Goal: Use online tool/utility

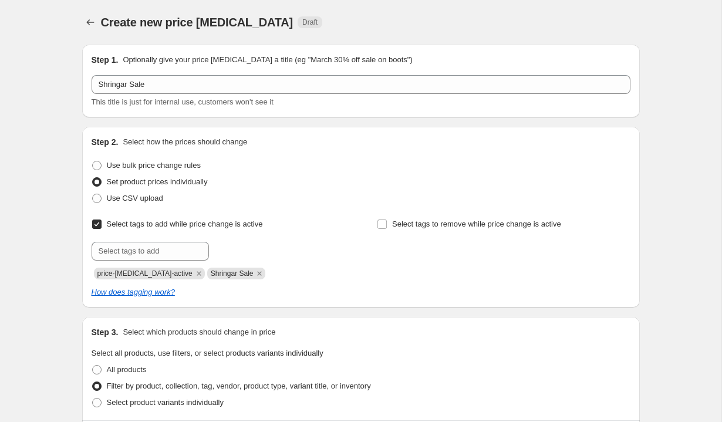
select select "collection"
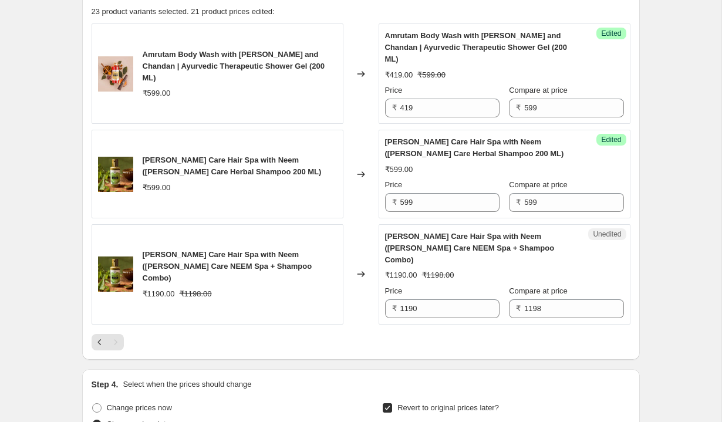
scroll to position [570, 0]
click at [421, 299] on input "1190" at bounding box center [449, 308] width 99 height 19
drag, startPoint x: 439, startPoint y: 287, endPoint x: 389, endPoint y: 286, distance: 50.5
click at [389, 299] on div "₹ 1190" at bounding box center [442, 308] width 114 height 19
drag, startPoint x: 568, startPoint y: 285, endPoint x: 494, endPoint y: 284, distance: 73.9
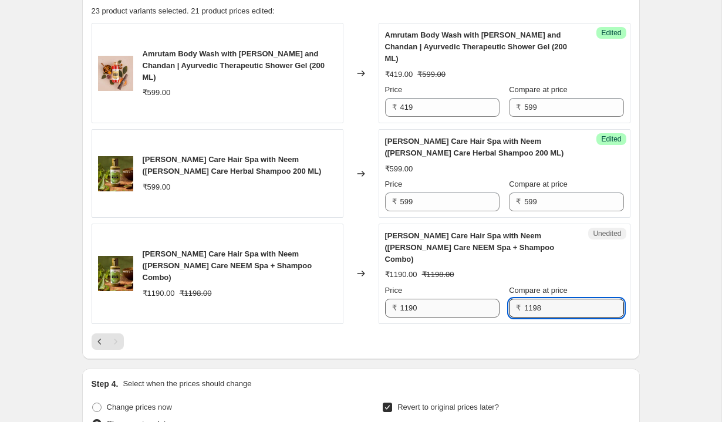
click at [494, 284] on div "Price ₹ 1190 Compare at price ₹ 1198" at bounding box center [504, 300] width 239 height 33
paste input "0"
type input "1190"
click at [438, 299] on input "1190" at bounding box center [449, 308] width 99 height 19
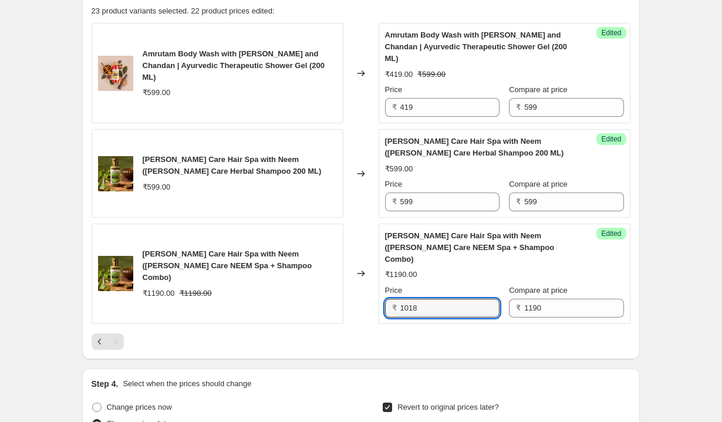
type input "1018"
click at [497, 260] on div "[PERSON_NAME] Care Hair Spa with Neem ([PERSON_NAME] Care NEEM Spa + Shampoo Co…" at bounding box center [504, 273] width 239 height 87
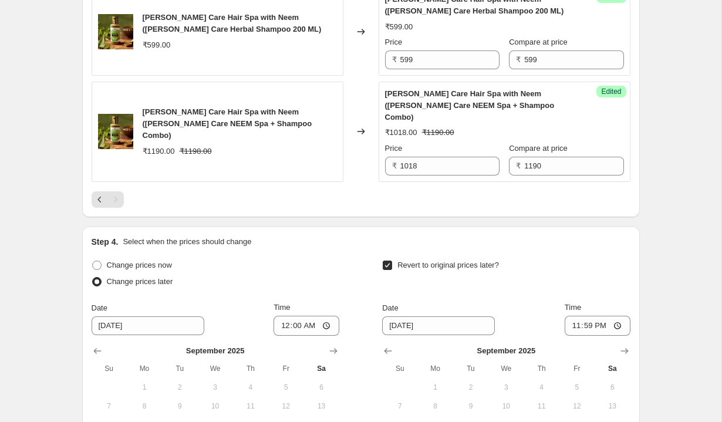
scroll to position [866, 0]
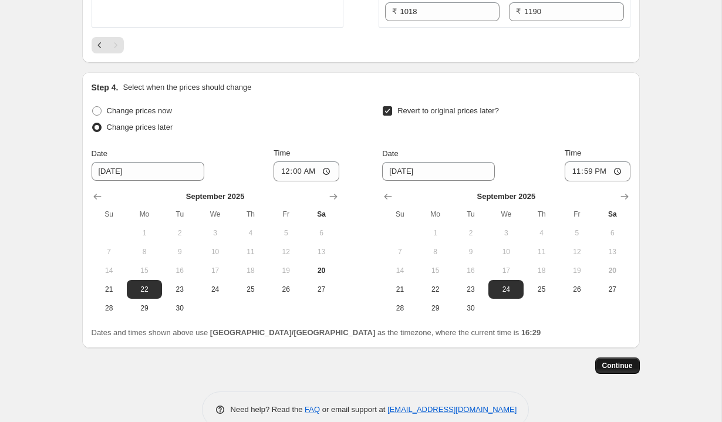
click at [606, 361] on span "Continue" at bounding box center [617, 365] width 31 height 9
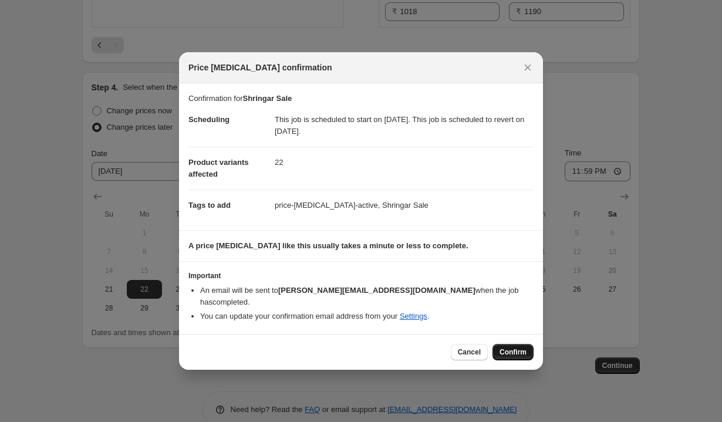
click at [503, 347] on span "Confirm" at bounding box center [512, 351] width 27 height 9
type input "Shringar Sale"
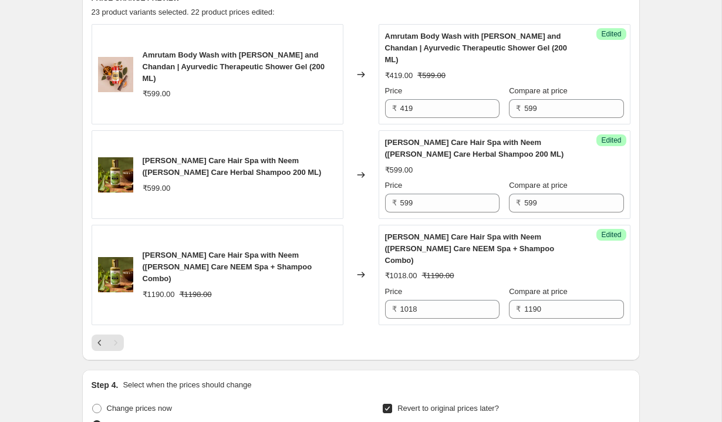
scroll to position [638, 0]
